Goal: Check status: Check status

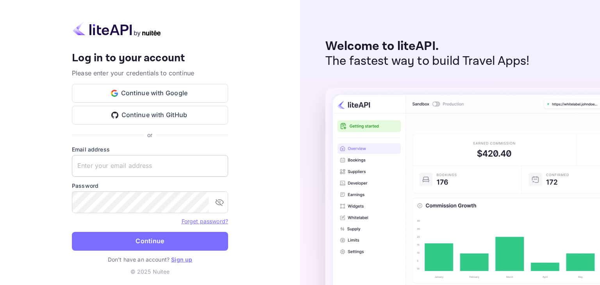
drag, startPoint x: 138, startPoint y: 156, endPoint x: 136, endPoint y: 161, distance: 5.4
click at [138, 157] on input "text" at bounding box center [150, 166] width 156 height 22
paste input "[EMAIL_ADDRESS][DOMAIN_NAME]"
type input "[EMAIL_ADDRESS][DOMAIN_NAME]"
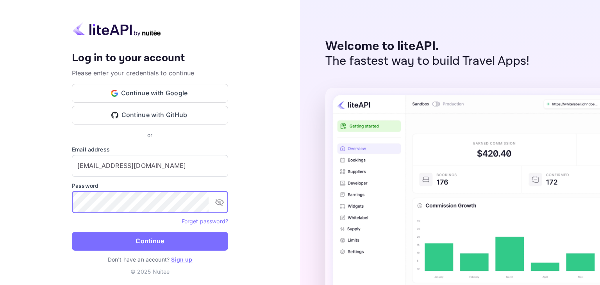
click at [223, 199] on icon "toggle password visibility" at bounding box center [219, 202] width 9 height 9
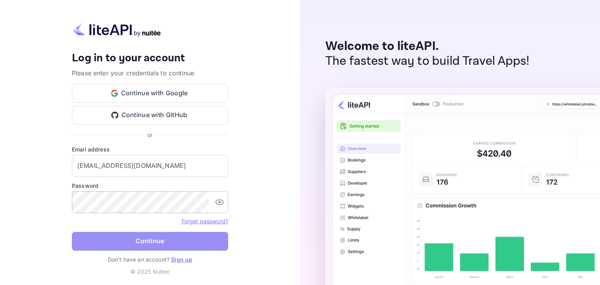
click at [139, 236] on button "Continue" at bounding box center [150, 241] width 156 height 19
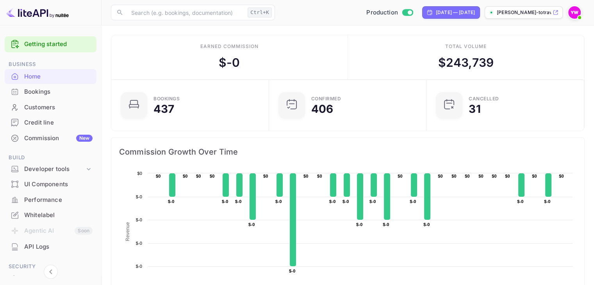
click at [56, 91] on div "Bookings" at bounding box center [58, 92] width 68 height 9
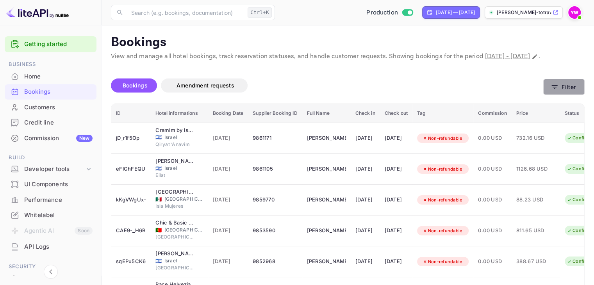
click at [569, 95] on button "Filter" at bounding box center [563, 87] width 41 height 16
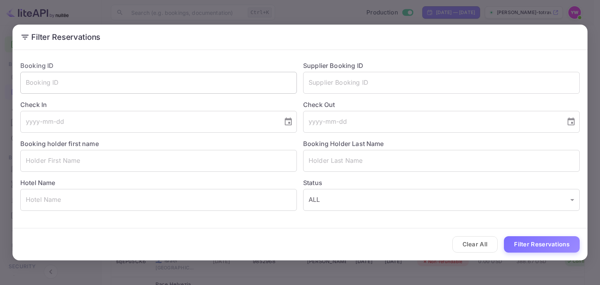
click at [171, 91] on input "text" at bounding box center [158, 83] width 277 height 22
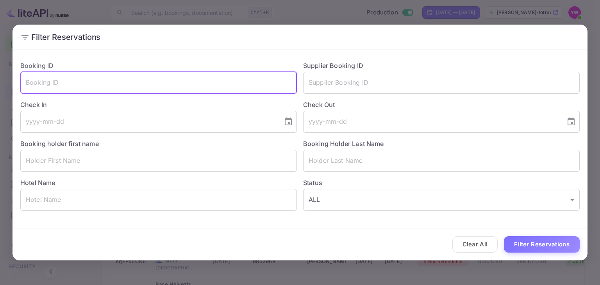
paste input "Nuitee2024"
type input "N"
paste input "CsGK0uSbH"
type input "CsGK0uSbH"
click at [523, 245] on button "Filter Reservations" at bounding box center [542, 244] width 76 height 17
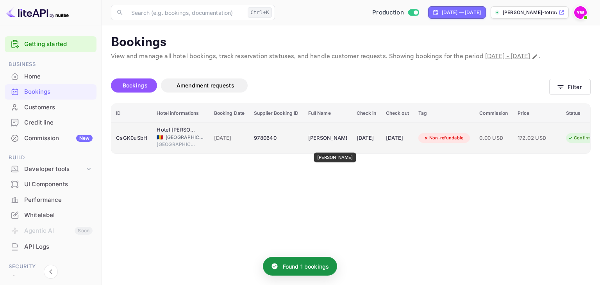
click at [332, 145] on div "[PERSON_NAME]" at bounding box center [327, 138] width 39 height 13
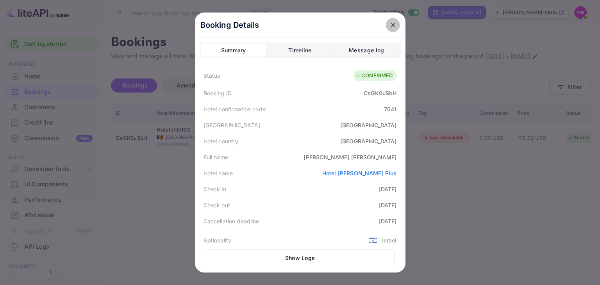
click at [391, 25] on icon "close" at bounding box center [393, 25] width 5 height 5
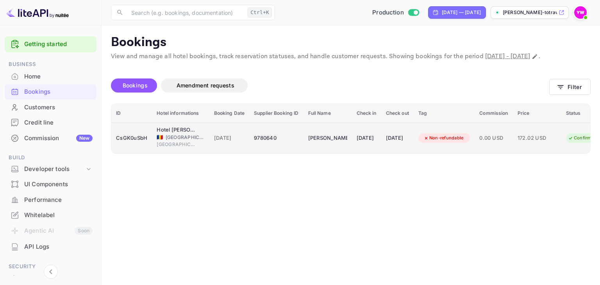
click at [215, 143] on span "[DATE]" at bounding box center [229, 138] width 31 height 9
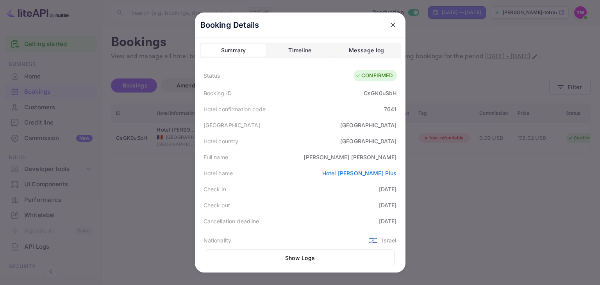
click at [389, 25] on icon "close" at bounding box center [393, 25] width 8 height 8
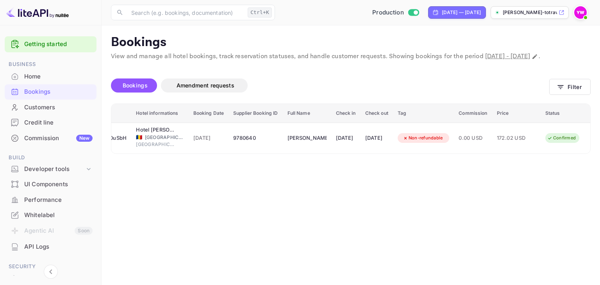
scroll to position [0, 41]
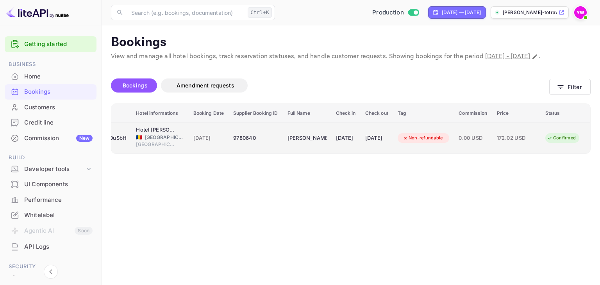
click at [550, 141] on icon "booking table" at bounding box center [549, 138] width 5 height 5
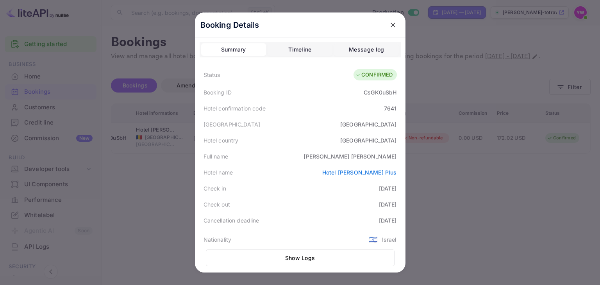
scroll to position [0, 0]
click at [221, 76] on div "Status CONFIRMED" at bounding box center [300, 76] width 201 height 20
click at [355, 73] on icon at bounding box center [358, 75] width 6 height 5
click at [391, 27] on icon "close" at bounding box center [393, 25] width 8 height 8
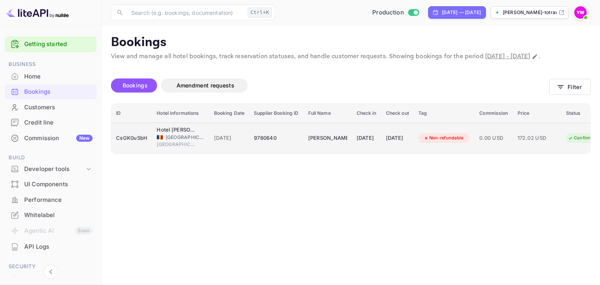
click at [508, 145] on div "0.00 USD" at bounding box center [493, 138] width 29 height 13
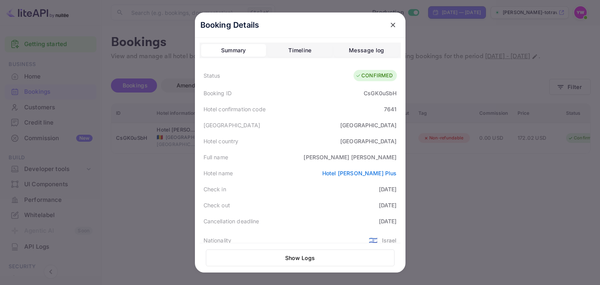
click at [292, 52] on div "Timeline" at bounding box center [299, 50] width 23 height 9
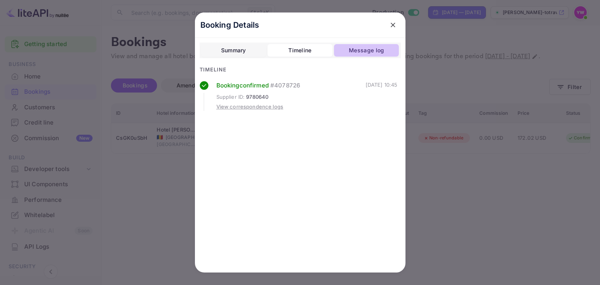
click at [378, 50] on div "Message log" at bounding box center [366, 50] width 35 height 9
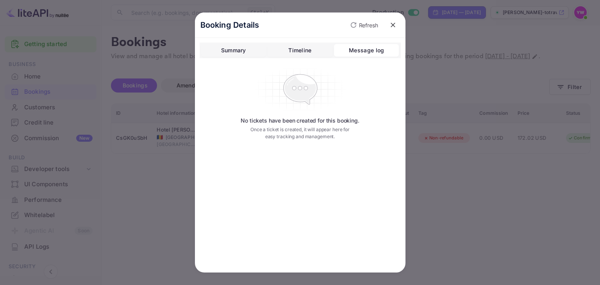
click at [236, 47] on div "Summary" at bounding box center [233, 50] width 25 height 9
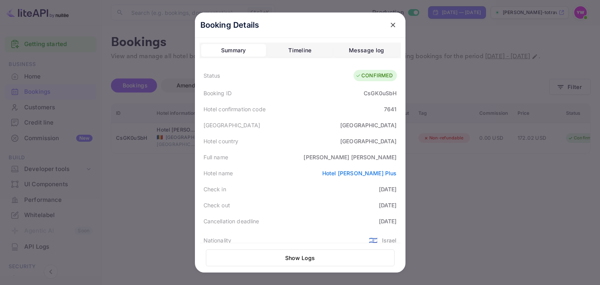
click at [358, 76] on icon at bounding box center [358, 75] width 6 height 5
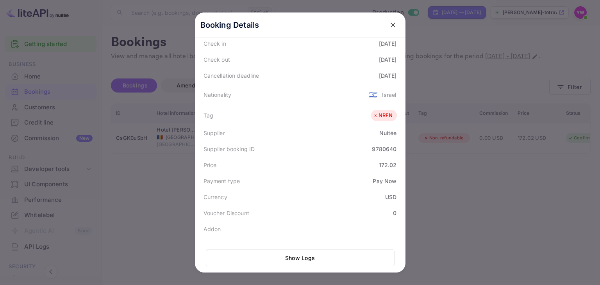
scroll to position [220, 0]
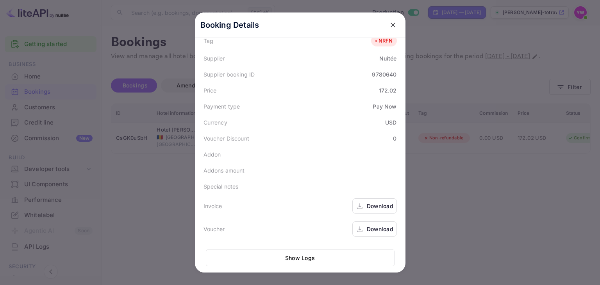
click at [383, 43] on div "NRFN" at bounding box center [383, 41] width 20 height 8
click at [382, 42] on div "NRFN" at bounding box center [383, 41] width 20 height 8
click at [373, 41] on icon at bounding box center [375, 40] width 5 height 5
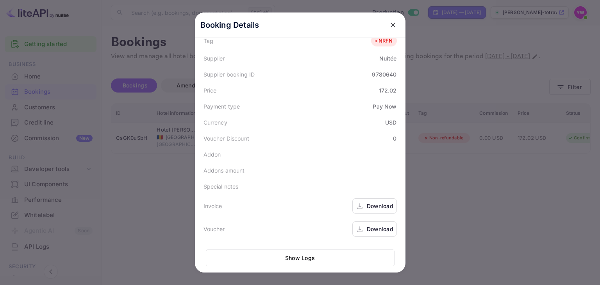
click at [338, 257] on button "Show Logs" at bounding box center [300, 258] width 189 height 17
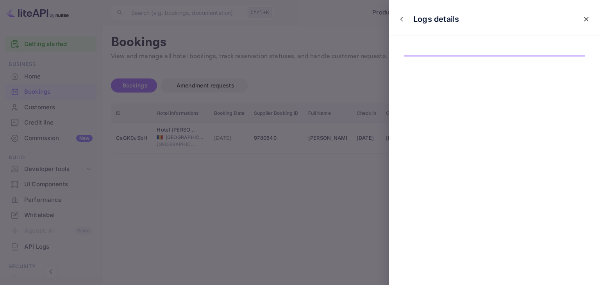
click at [589, 19] on icon "close" at bounding box center [586, 19] width 8 height 8
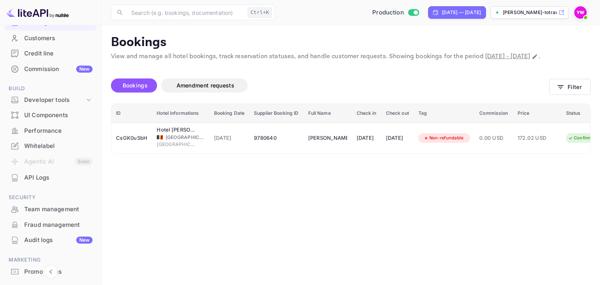
scroll to position [0, 0]
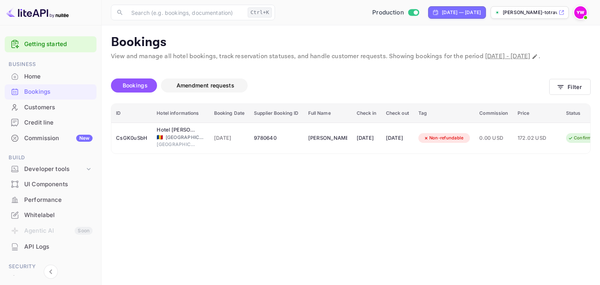
click at [188, 89] on span "Amendment requests" at bounding box center [206, 85] width 58 height 7
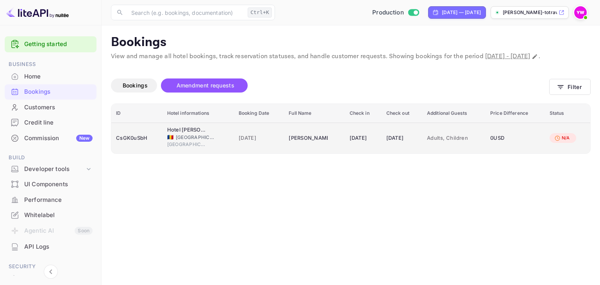
click at [537, 145] on div "0 USD" at bounding box center [515, 138] width 50 height 13
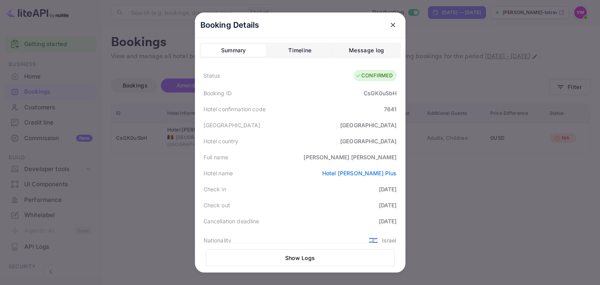
drag, startPoint x: 298, startPoint y: 51, endPoint x: 350, endPoint y: 48, distance: 51.7
click at [298, 51] on div "Timeline" at bounding box center [299, 50] width 23 height 9
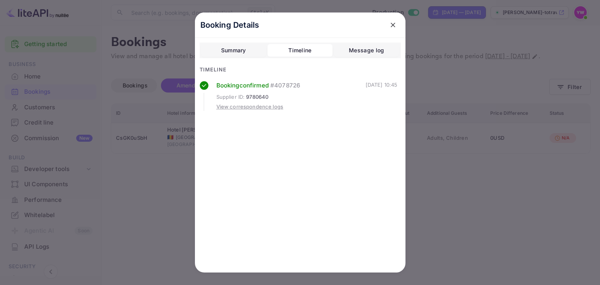
click at [388, 24] on button "close" at bounding box center [393, 25] width 14 height 14
